Goal: Check status: Check status

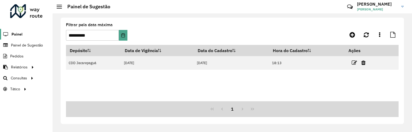
click at [16, 35] on span "Painel" at bounding box center [17, 35] width 11 height 6
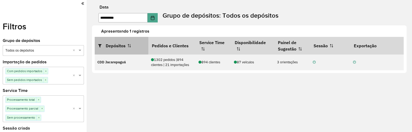
click at [120, 45] on th "Depósitos" at bounding box center [122, 46] width 54 height 18
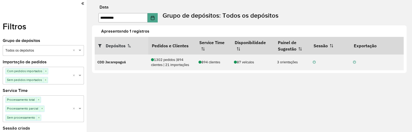
click at [120, 45] on th "Depósitos" at bounding box center [122, 46] width 54 height 18
click at [160, 15] on div "**********" at bounding box center [252, 13] width 320 height 17
click at [155, 18] on icon "Choose Date" at bounding box center [152, 18] width 4 height 4
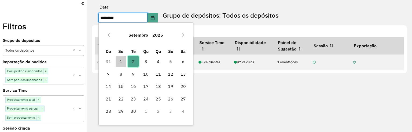
click at [136, 63] on span "2" at bounding box center [133, 61] width 11 height 11
